Goal: Participate in discussion: Engage in conversation with other users on a specific topic

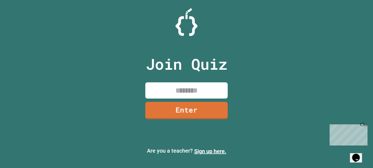
click at [197, 94] on input at bounding box center [186, 90] width 82 height 16
type input "********"
click at [203, 111] on link "Enter" at bounding box center [186, 110] width 82 height 17
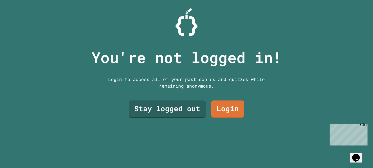
click at [189, 107] on link "Stay logged out" at bounding box center [167, 109] width 77 height 17
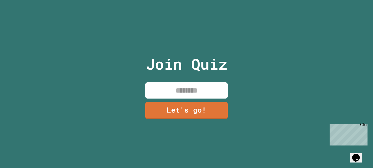
click at [209, 90] on input at bounding box center [186, 90] width 82 height 16
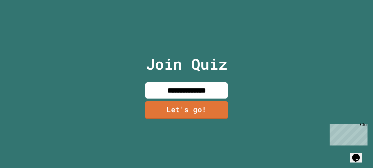
type input "**********"
click at [159, 111] on link "Let's go!" at bounding box center [187, 110] width 84 height 18
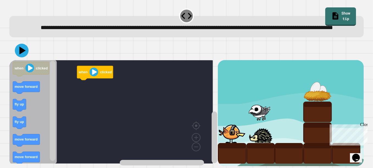
scroll to position [17, 0]
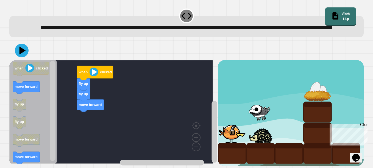
click at [73, 116] on div "when clicked fly up fly up move forward when clicked move forward fly up fly up…" at bounding box center [113, 113] width 209 height 106
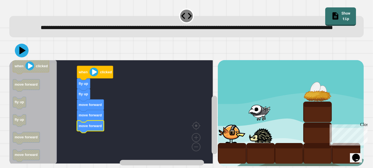
click at [51, 160] on div "when clicked fly up fly up move forward move forward move forward when clicked …" at bounding box center [186, 103] width 358 height 129
click at [18, 45] on icon at bounding box center [21, 50] width 16 height 16
click at [256, 102] on div at bounding box center [261, 112] width 29 height 21
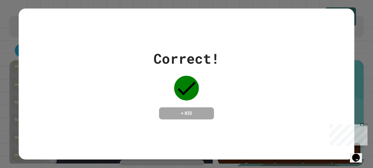
click at [276, 100] on div "Correct! + 832" at bounding box center [187, 83] width 336 height 71
click at [166, 114] on h4 "+ 832" at bounding box center [187, 113] width 44 height 7
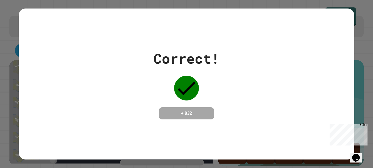
click at [369, 80] on div "Correct! + 832" at bounding box center [186, 84] width 373 height 168
click at [189, 89] on icon at bounding box center [186, 88] width 25 height 25
click at [359, 163] on div "Correct! + 832" at bounding box center [186, 84] width 373 height 168
click at [357, 157] on icon "Chat widget" at bounding box center [356, 158] width 8 height 8
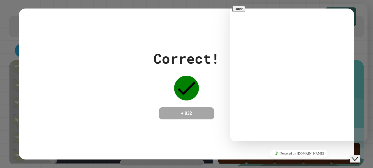
click at [230, 4] on textarea at bounding box center [230, 4] width 0 height 0
drag, startPoint x: 260, startPoint y: 129, endPoint x: 250, endPoint y: 133, distance: 10.0
click at [230, 4] on div "Rate this chat Upload File Insert emoji" at bounding box center [230, 4] width 0 height 0
click at [230, 4] on textarea at bounding box center [230, 4] width 0 height 0
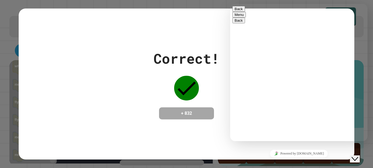
type textarea "*********"
type textarea "*****"
